Goal: Find specific page/section: Find specific page/section

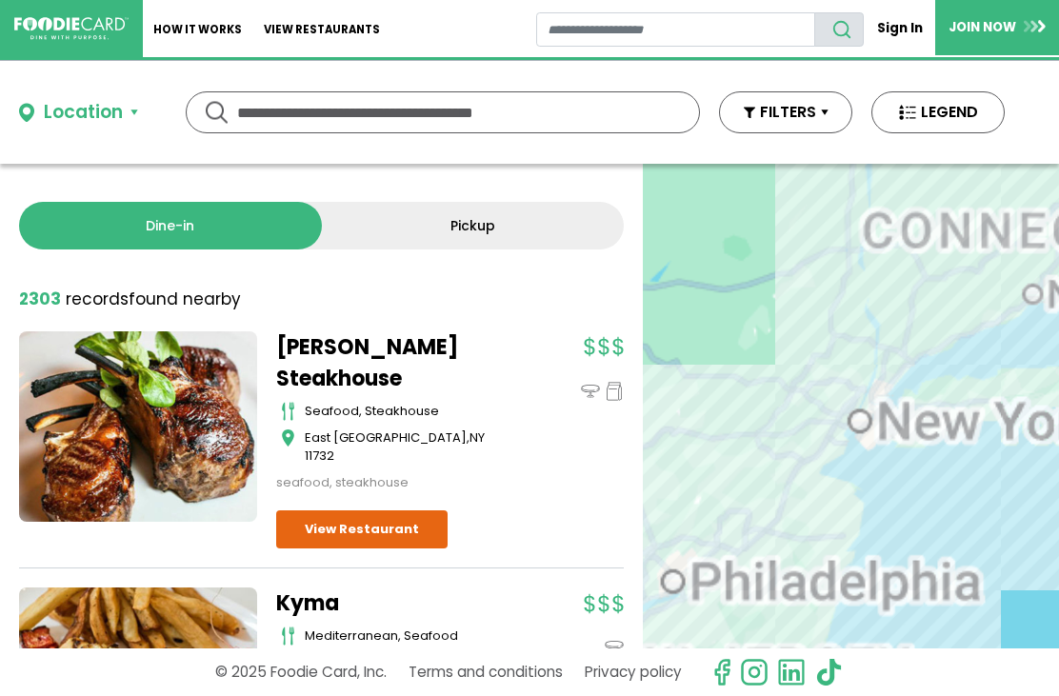
click at [137, 111] on button "Location" at bounding box center [78, 113] width 119 height 28
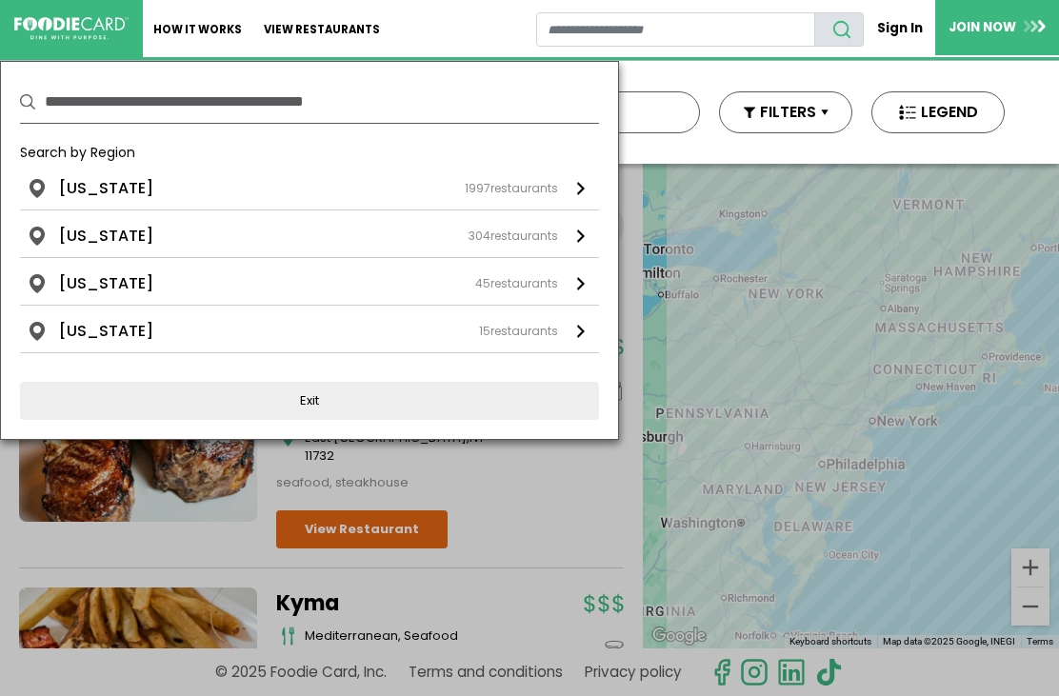
click at [132, 205] on link "[US_STATE] 1997 restaurants" at bounding box center [309, 193] width 579 height 32
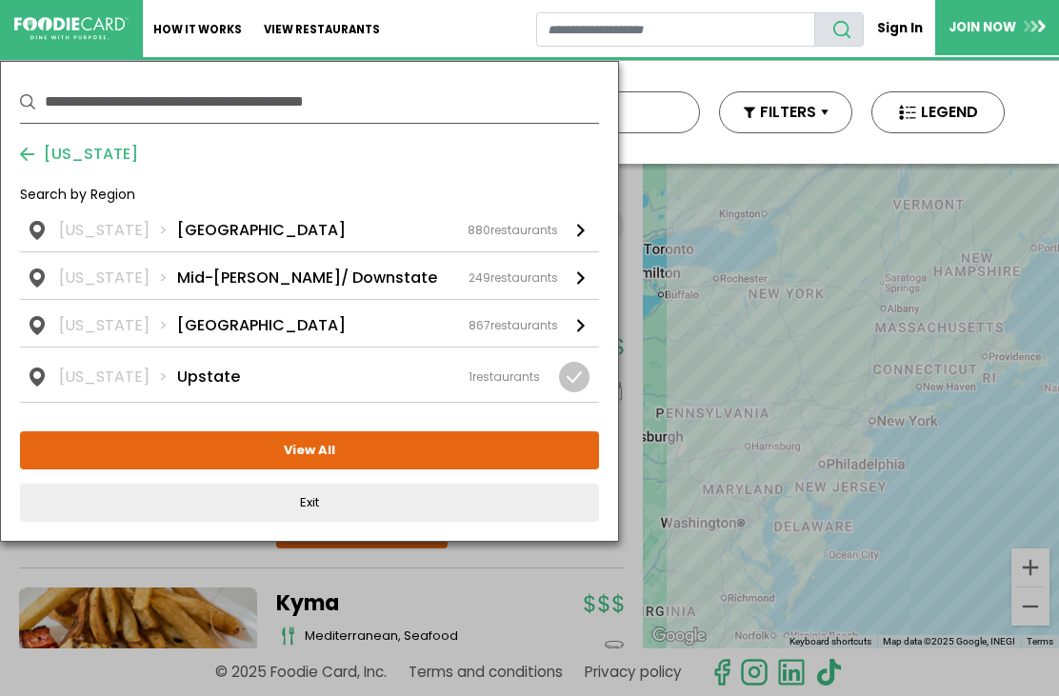
click at [245, 235] on div "[US_STATE] [GEOGRAPHIC_DATA] 880 restaurants" at bounding box center [308, 230] width 499 height 23
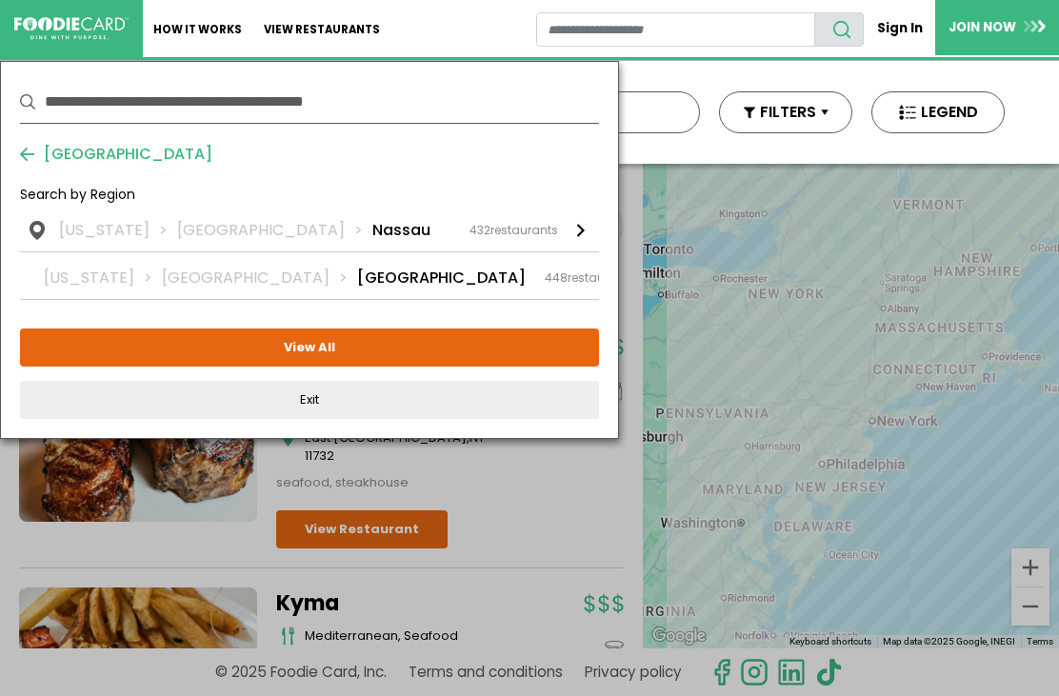
click at [372, 232] on li "Nassau" at bounding box center [401, 230] width 58 height 23
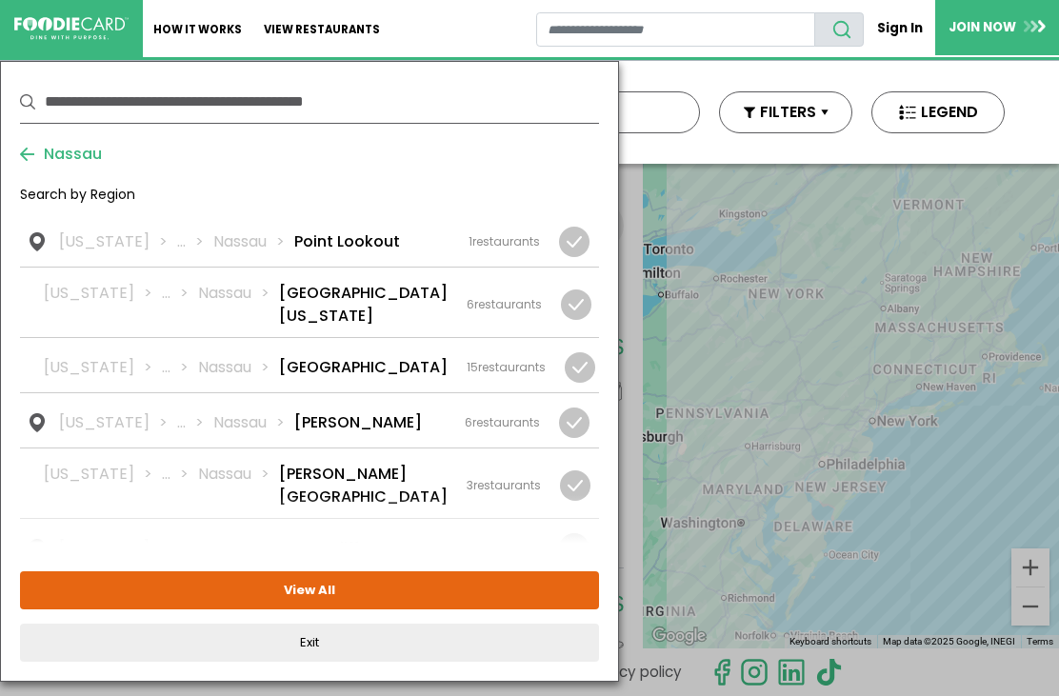
scroll to position [2232, 0]
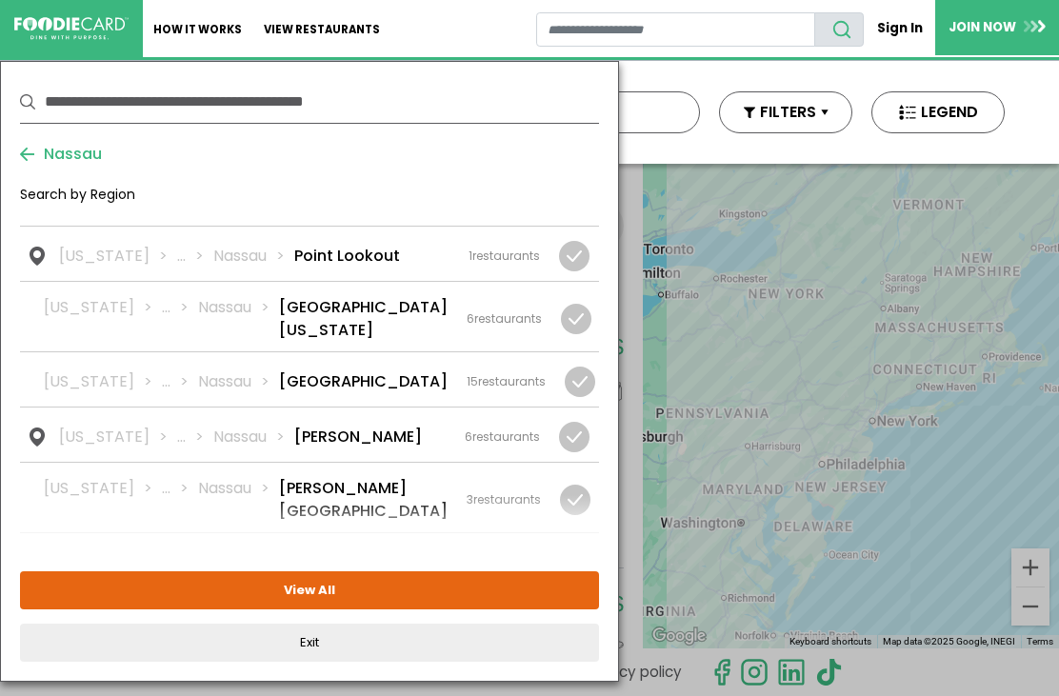
click at [365, 352] on link "[US_STATE] ... [GEOGRAPHIC_DATA] [GEOGRAPHIC_DATA] 15 restaurants" at bounding box center [309, 379] width 579 height 54
click at [374, 371] on li "[GEOGRAPHIC_DATA]" at bounding box center [363, 382] width 169 height 23
click at [365, 371] on li "[GEOGRAPHIC_DATA]" at bounding box center [363, 382] width 169 height 23
click at [324, 581] on button "View Selected ( 1 )" at bounding box center [309, 590] width 579 height 38
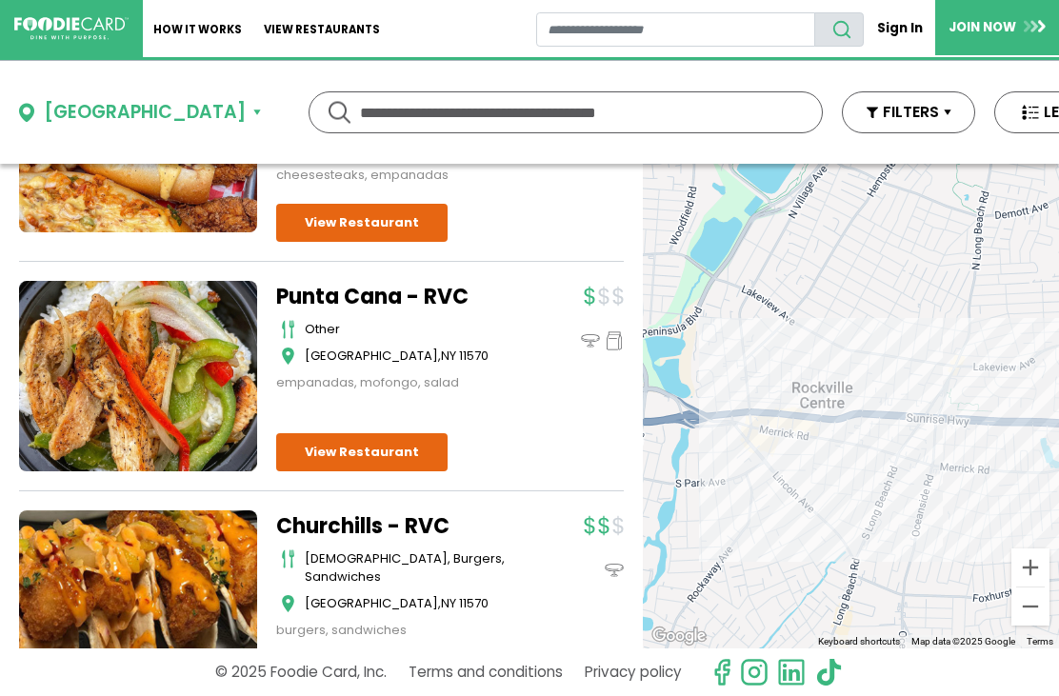
scroll to position [0, 0]
click at [187, 117] on div "[GEOGRAPHIC_DATA]" at bounding box center [145, 113] width 202 height 28
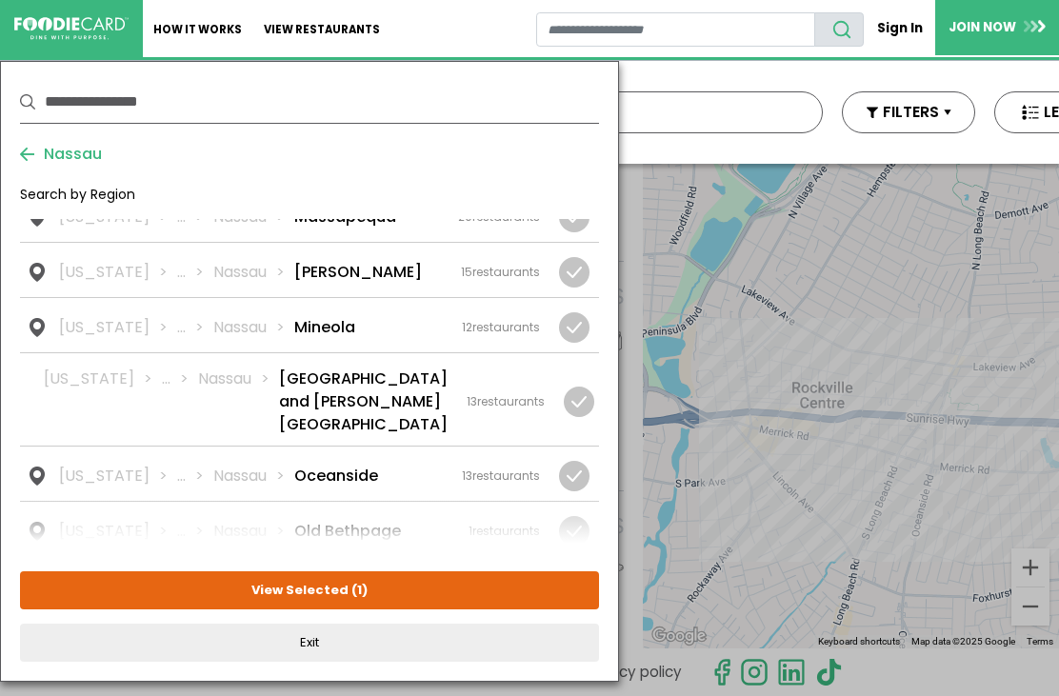
scroll to position [1793, 0]
click at [348, 463] on li "Oceanside" at bounding box center [336, 474] width 84 height 23
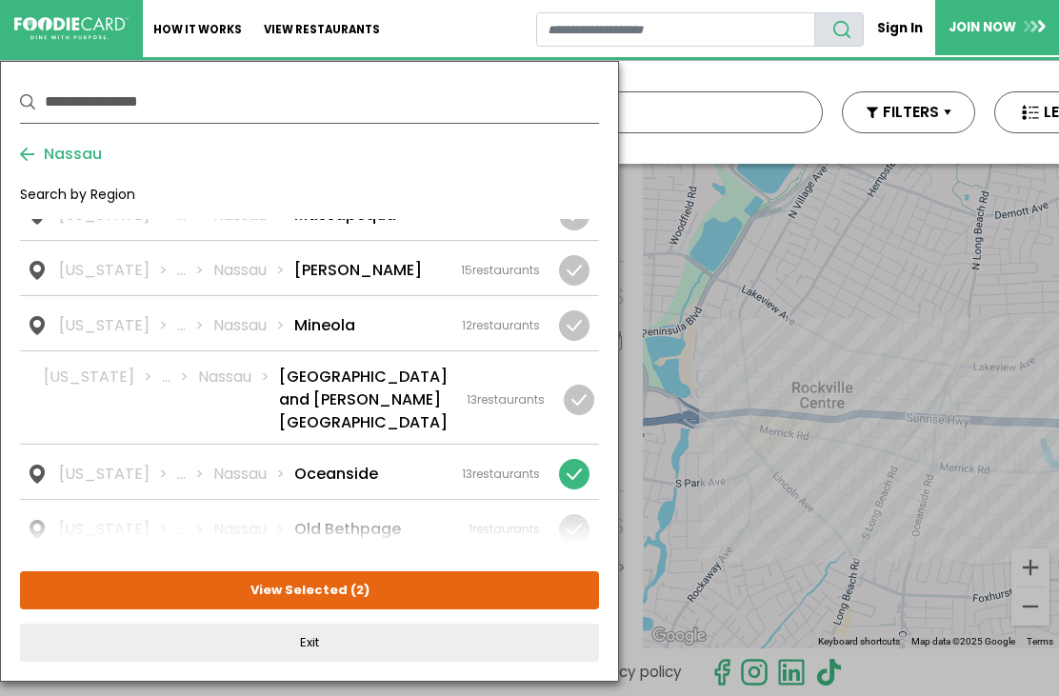
click at [340, 445] on link "[US_STATE] ... [GEOGRAPHIC_DATA] [GEOGRAPHIC_DATA] 13 restaurants" at bounding box center [309, 472] width 579 height 54
click at [334, 463] on li "Oceanside" at bounding box center [336, 474] width 84 height 23
click at [333, 463] on li "Oceanside" at bounding box center [336, 474] width 84 height 23
click at [338, 463] on li "Oceanside" at bounding box center [336, 474] width 84 height 23
click at [346, 589] on button "View Selected ( 2 )" at bounding box center [309, 590] width 579 height 38
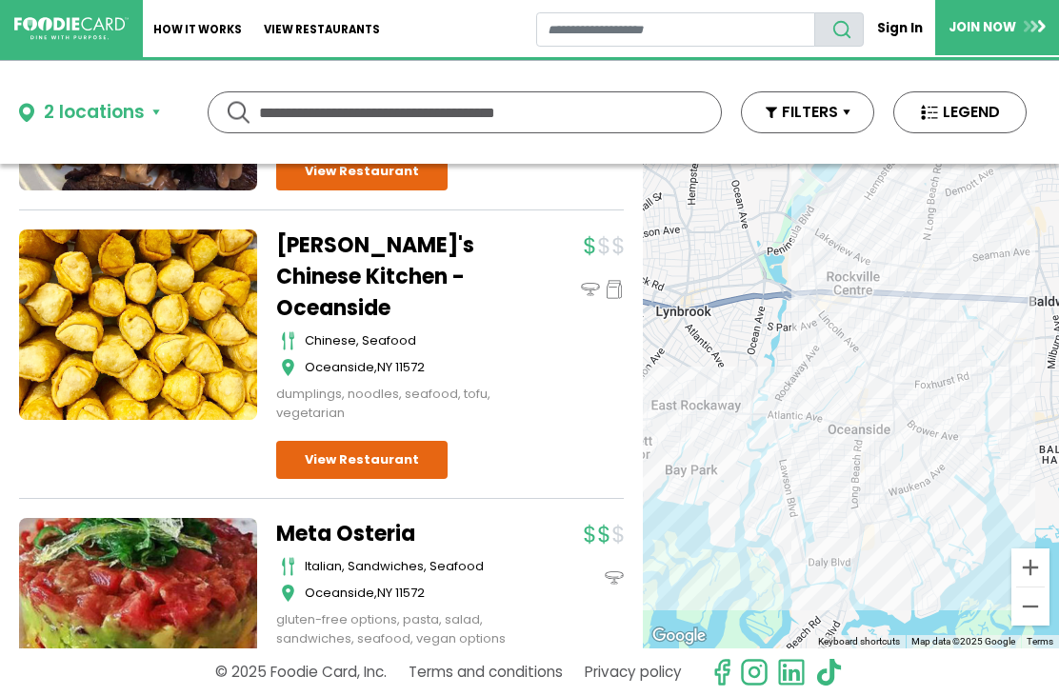
scroll to position [6332, 0]
